Goal: Navigation & Orientation: Find specific page/section

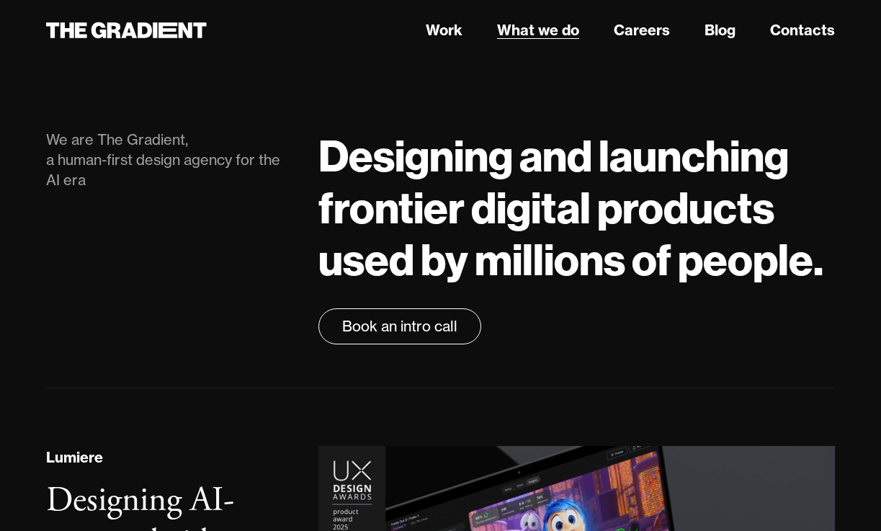
click at [563, 27] on link "What we do" at bounding box center [538, 30] width 82 height 22
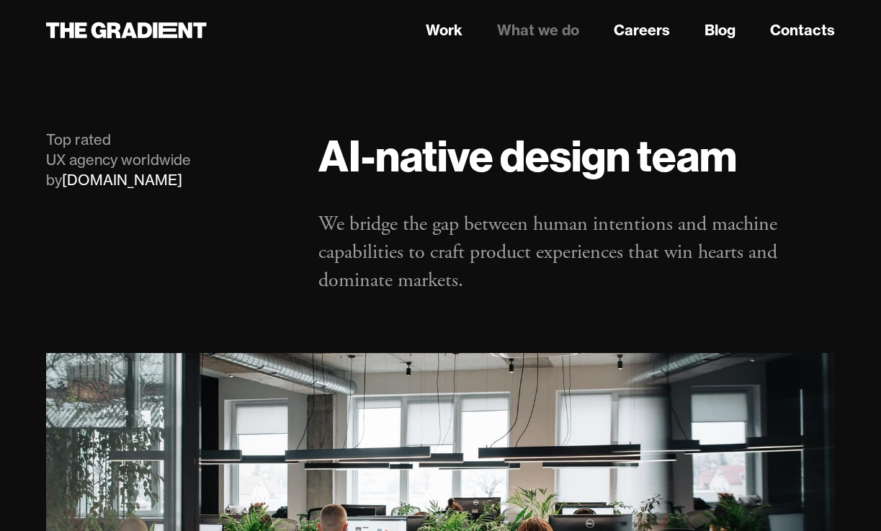
click at [522, 33] on link "What we do" at bounding box center [538, 30] width 82 height 22
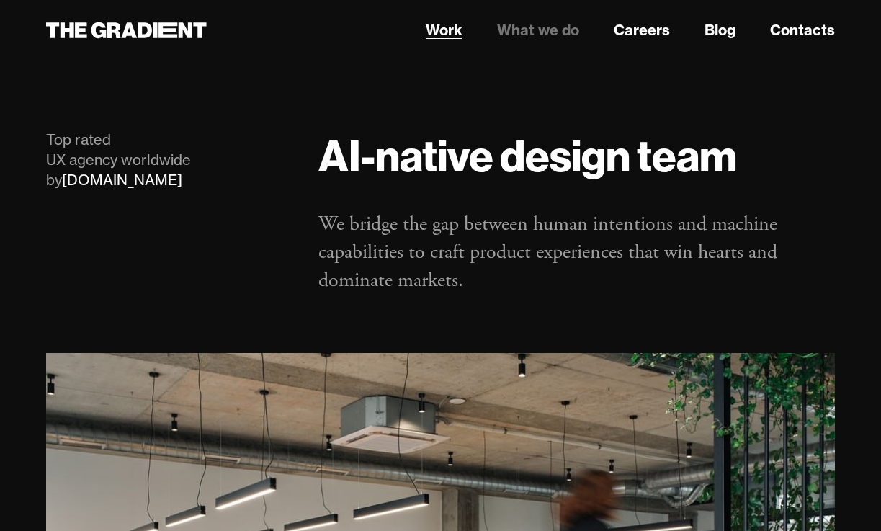
click at [430, 27] on link "Work" at bounding box center [444, 30] width 37 height 22
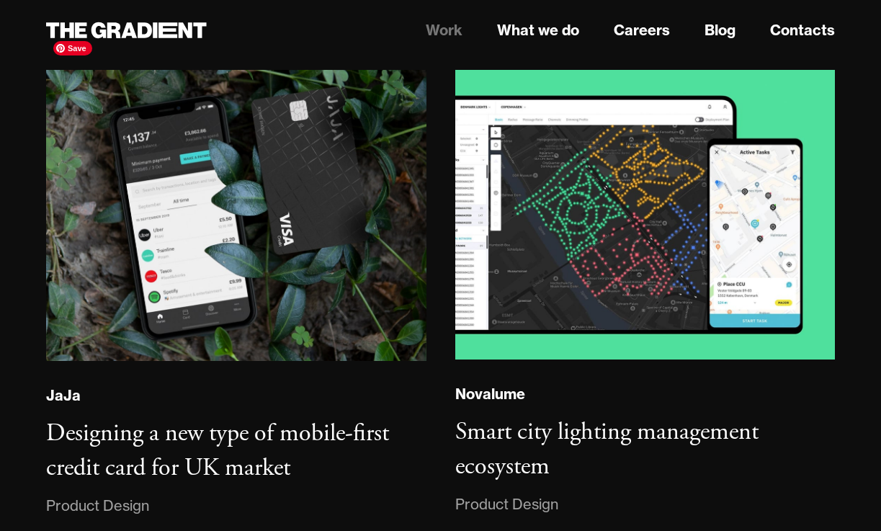
scroll to position [2532, 0]
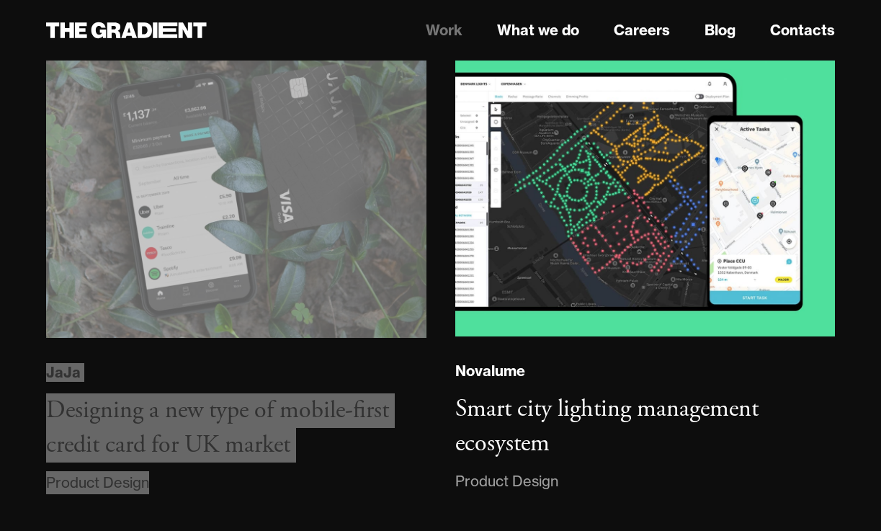
drag, startPoint x: 260, startPoint y: 376, endPoint x: 608, endPoint y: 0, distance: 512.1
